Goal: Entertainment & Leisure: Consume media (video, audio)

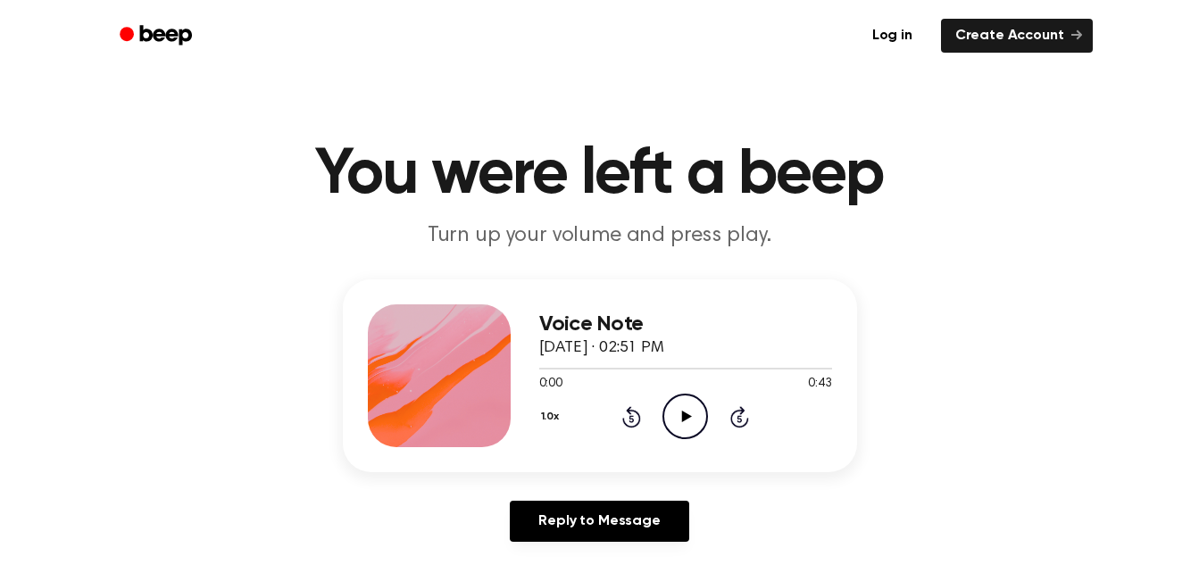
click at [680, 420] on icon "Play Audio" at bounding box center [685, 417] width 46 height 46
click at [596, 358] on div "Voice Note September 25, 2025 · 02:51 PM" at bounding box center [685, 336] width 293 height 48
click at [580, 371] on div at bounding box center [685, 368] width 293 height 14
click at [553, 366] on div at bounding box center [685, 368] width 293 height 14
click at [591, 367] on div at bounding box center [685, 368] width 293 height 14
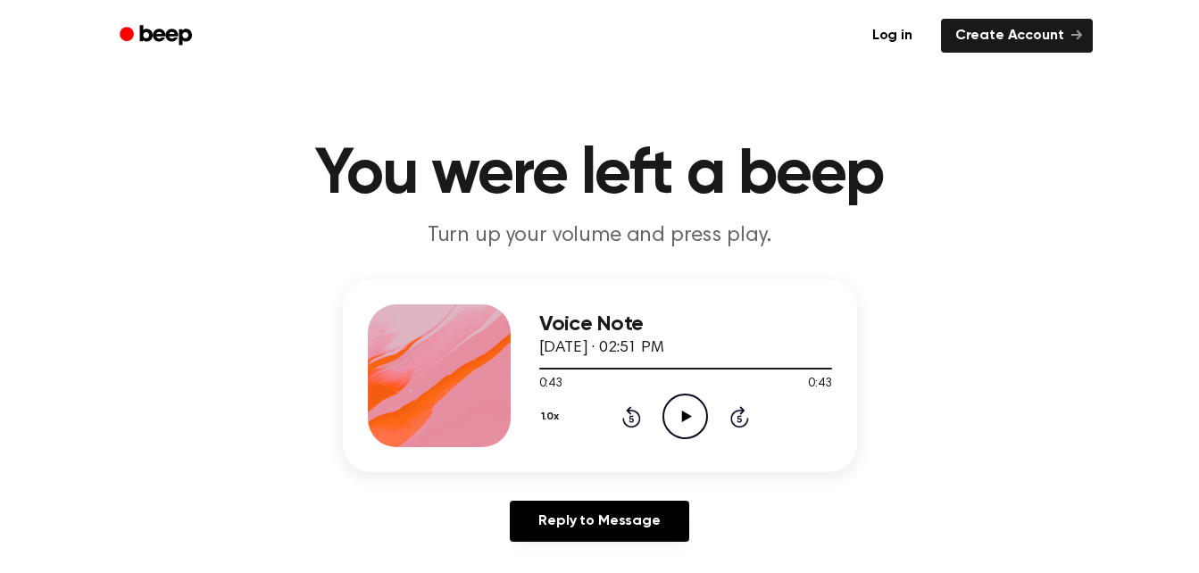
click at [691, 413] on icon "Play Audio" at bounding box center [685, 417] width 46 height 46
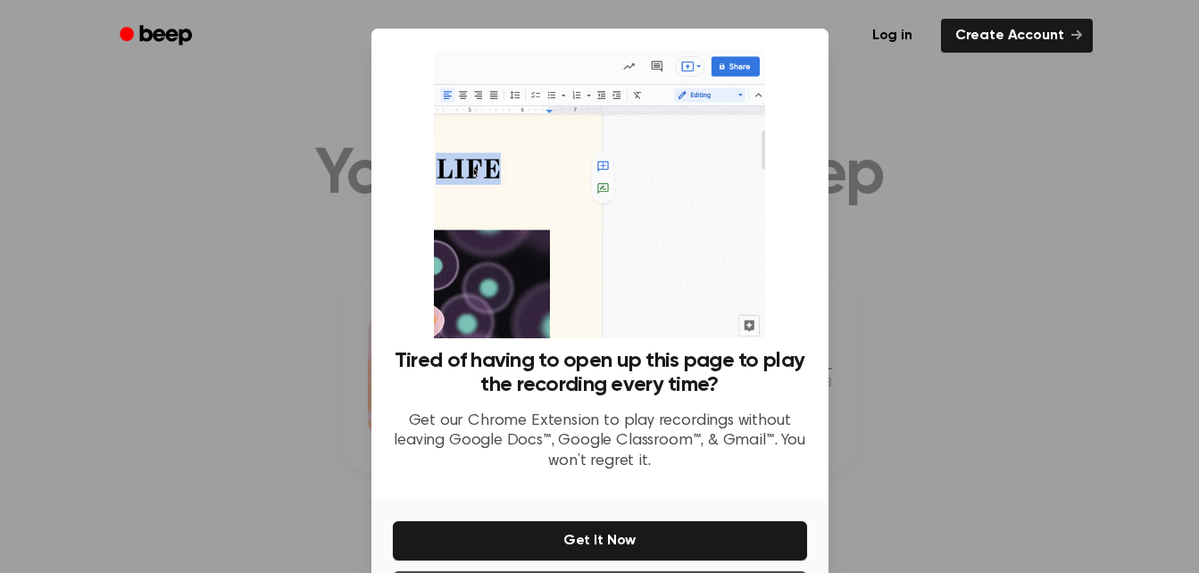
click at [885, 159] on div at bounding box center [599, 286] width 1199 height 573
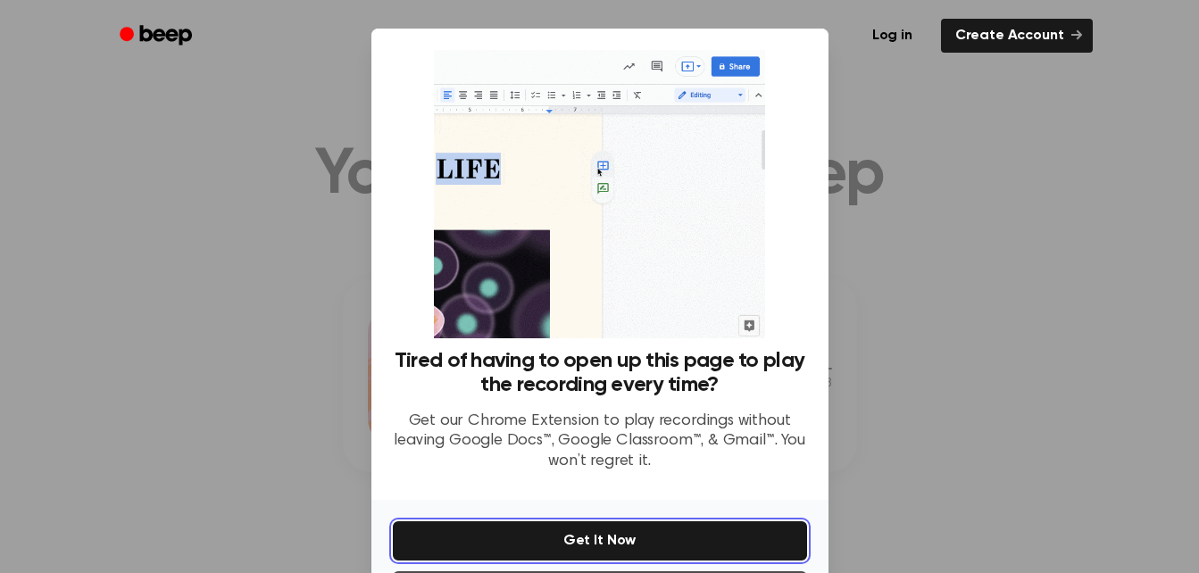
click at [638, 548] on button "Get It Now" at bounding box center [600, 540] width 414 height 39
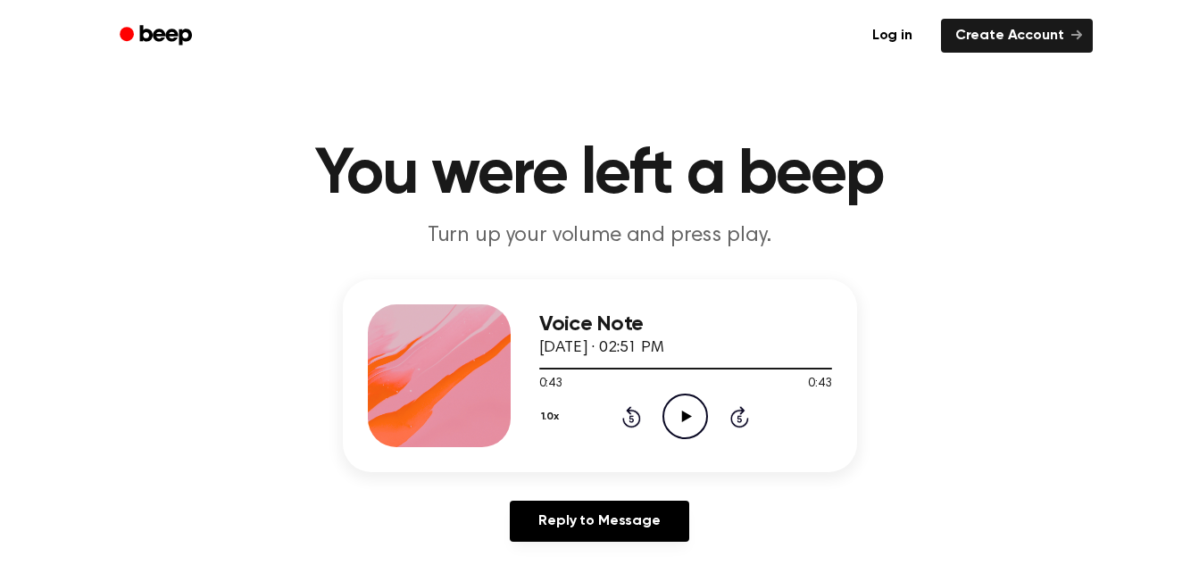
click at [686, 411] on icon "Play Audio" at bounding box center [685, 417] width 46 height 46
click at [693, 415] on icon "Play Audio" at bounding box center [685, 417] width 46 height 46
click at [685, 416] on icon at bounding box center [687, 417] width 10 height 12
click at [629, 362] on div at bounding box center [685, 368] width 293 height 14
